Goal: Transaction & Acquisition: Download file/media

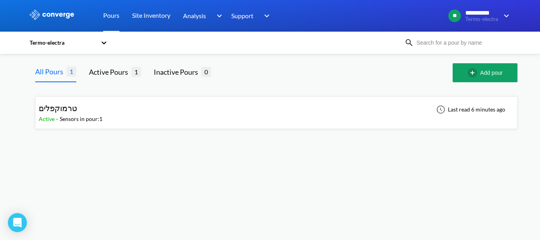
click at [124, 110] on div "טרמוקפלים Active - Sensors in pour: 1 Last read 6 minutes ago" at bounding box center [276, 112] width 475 height 25
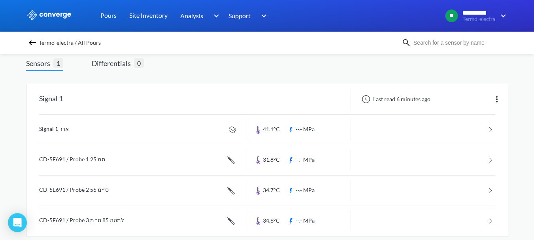
scroll to position [60, 0]
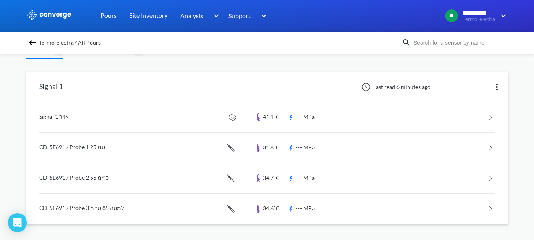
click at [265, 117] on link at bounding box center [267, 117] width 456 height 30
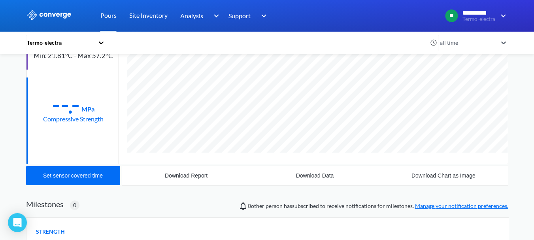
scroll to position [131, 0]
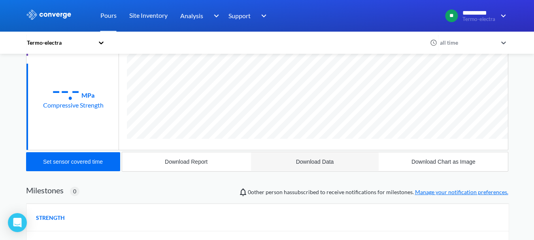
click at [311, 161] on div "Download Data" at bounding box center [315, 162] width 38 height 6
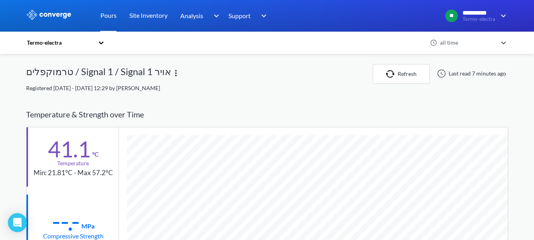
scroll to position [418, 483]
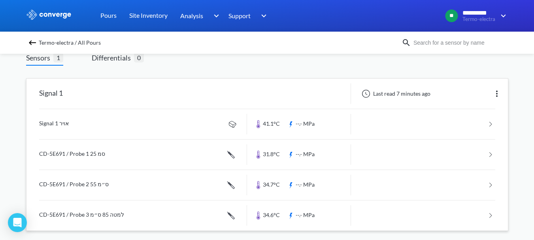
scroll to position [60, 0]
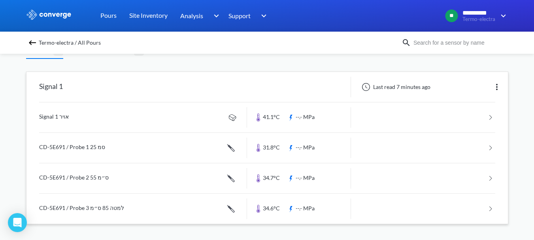
click at [279, 150] on link at bounding box center [267, 148] width 456 height 30
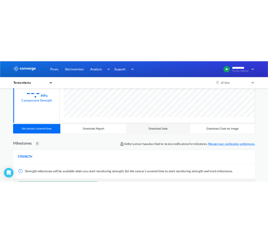
scroll to position [158, 0]
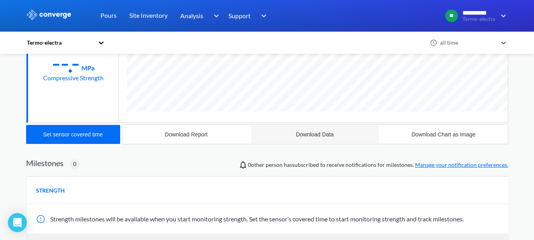
click at [312, 136] on div "Download Data" at bounding box center [315, 134] width 38 height 6
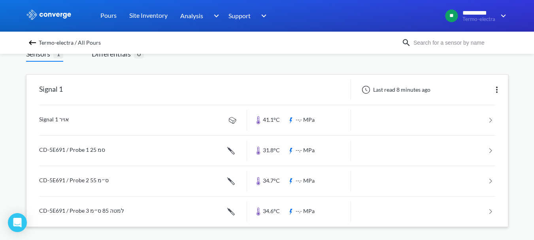
scroll to position [60, 0]
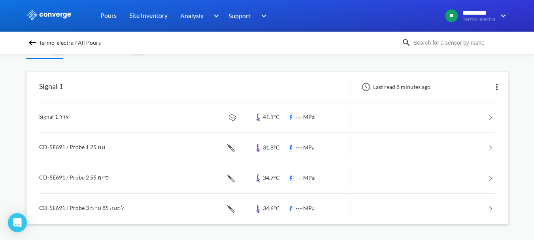
click at [305, 177] on link at bounding box center [267, 178] width 456 height 30
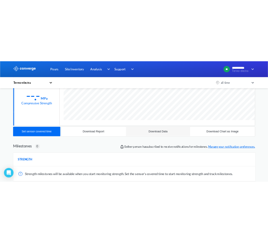
scroll to position [158, 0]
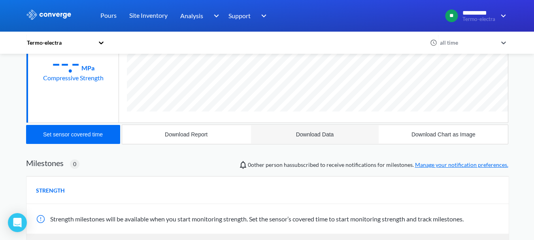
click at [317, 135] on div "Download Data" at bounding box center [315, 134] width 38 height 6
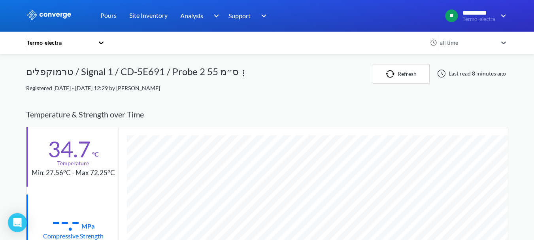
scroll to position [433, 483]
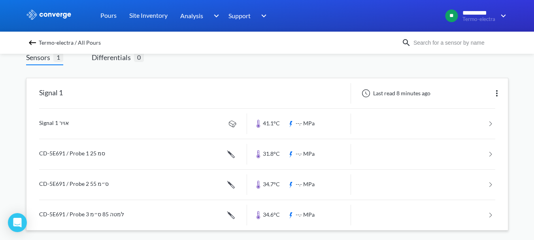
scroll to position [60, 0]
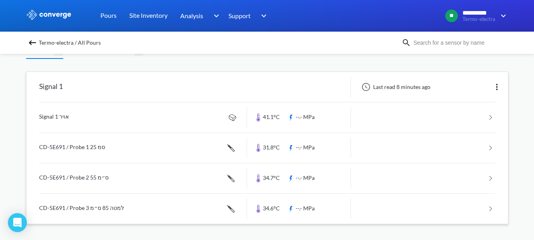
click at [276, 203] on link at bounding box center [267, 209] width 456 height 30
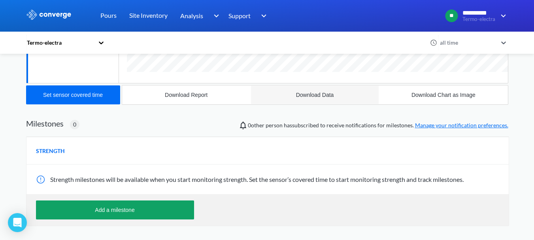
click at [318, 89] on button "Download Data" at bounding box center [315, 94] width 129 height 19
